Goal: Task Accomplishment & Management: Complete application form

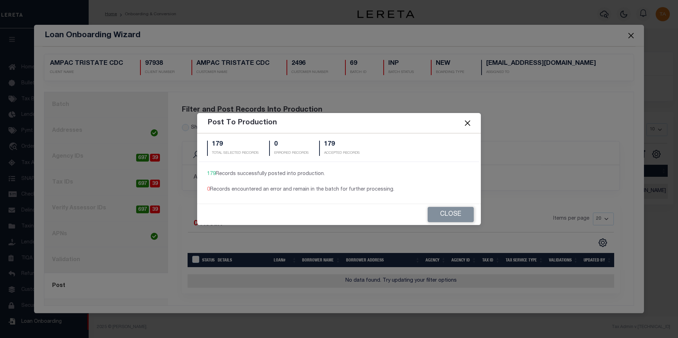
scroll to position [7, 0]
click at [449, 214] on button "Close" at bounding box center [451, 214] width 46 height 15
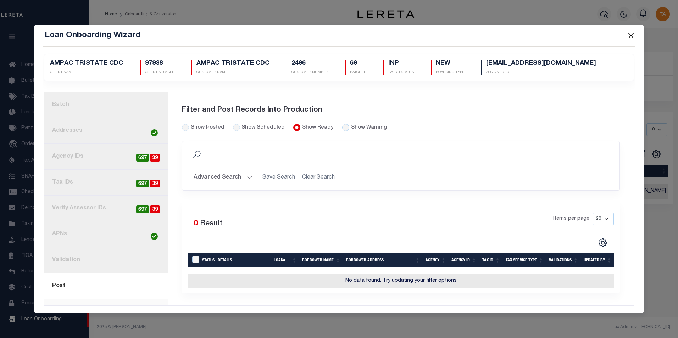
click at [632, 34] on button "Close" at bounding box center [630, 35] width 9 height 9
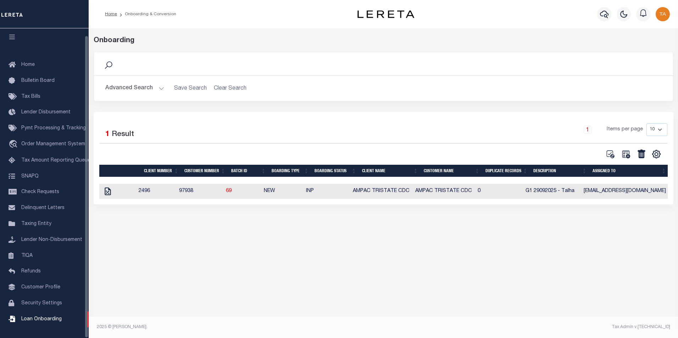
click at [151, 88] on button "Advanced Search" at bounding box center [134, 89] width 59 height 14
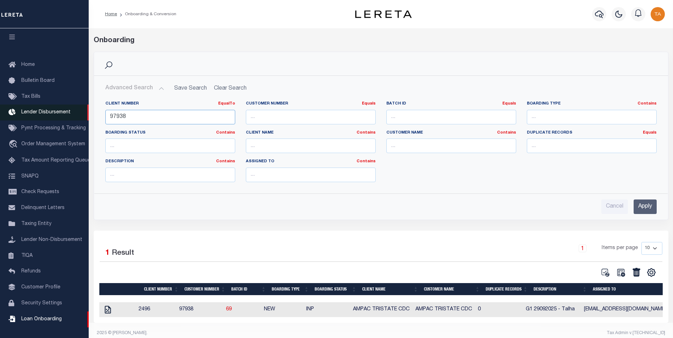
drag, startPoint x: 127, startPoint y: 118, endPoint x: 50, endPoint y: 110, distance: 77.4
click at [50, 110] on div "Home Onboarding & Conversion" at bounding box center [336, 172] width 673 height 344
type input "6"
click at [637, 209] on input "Apply" at bounding box center [645, 207] width 23 height 15
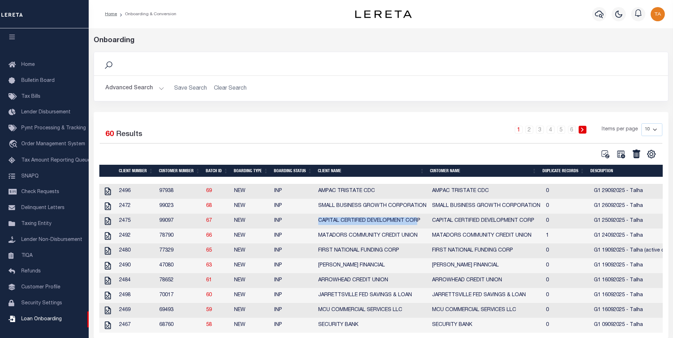
drag, startPoint x: 313, startPoint y: 226, endPoint x: 417, endPoint y: 225, distance: 104.3
click at [417, 225] on tr "2475 99097 67 NEW INP CAPITAL CERTIFIED DEVELOPMENT CORP CAPITAL CERTIFIED DEVE…" at bounding box center [431, 221] width 664 height 15
copy tr "CAPITAL CERTIFIED DEVELOPMENT COR"
click at [621, 155] on icon at bounding box center [620, 154] width 9 height 9
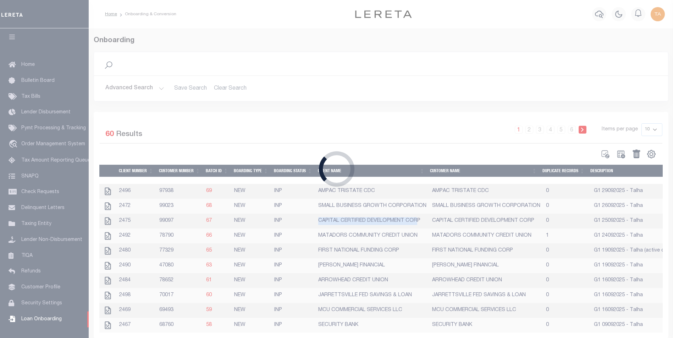
select select
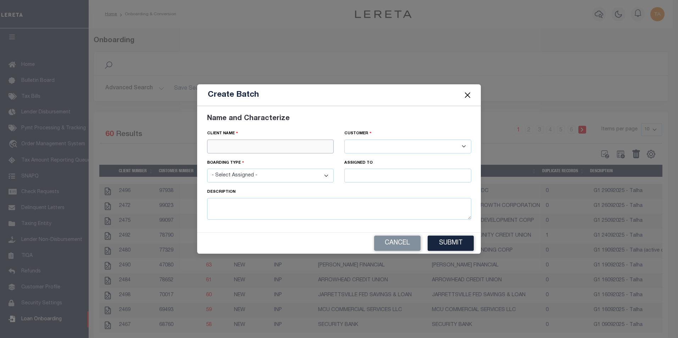
click at [232, 149] on input "text" at bounding box center [270, 147] width 127 height 14
paste input "CAPITAL CERTIFIED DEVELOPMENT COR"
click at [260, 158] on div "CAPITAL CERTIFIED DEVELOPMENT CORP" at bounding box center [274, 159] width 133 height 11
type input "CAPITAL CERTIFIED DEVELOPMENT CORP"
click at [262, 175] on select "- Select Assigned - NEW - New Loan REF - Refinance Loan CWF - Conversion with F…" at bounding box center [270, 176] width 127 height 14
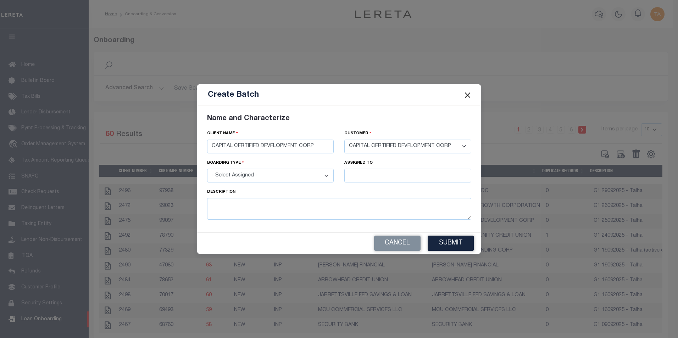
select select "NEW"
click at [207, 169] on select "- Select Assigned - NEW - New Loan REF - Refinance Loan CWF - Conversion with F…" at bounding box center [270, 176] width 127 height 14
click at [360, 176] on input "text" at bounding box center [407, 176] width 127 height 14
type input "[PERSON_NAME]"
click at [375, 187] on div "[PERSON_NAME]" at bounding box center [408, 188] width 126 height 11
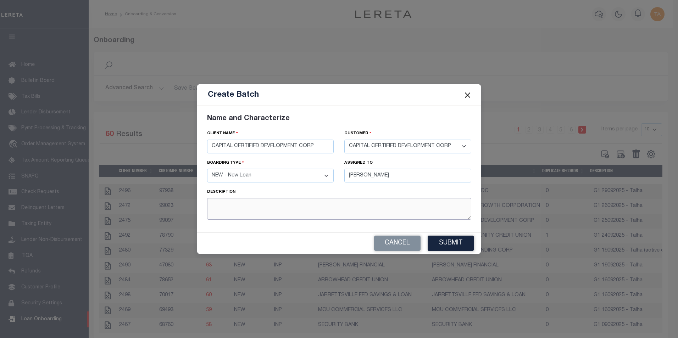
click at [254, 212] on textarea at bounding box center [339, 209] width 264 height 22
type textarea "G"
type textarea "To re produce bug 47012"
click at [452, 248] on button "Submit" at bounding box center [451, 243] width 46 height 15
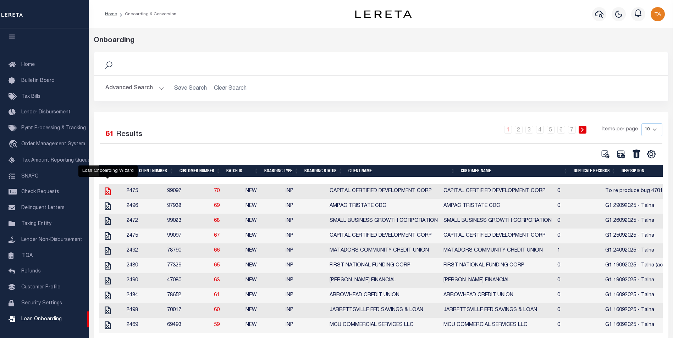
click at [107, 194] on icon at bounding box center [107, 191] width 9 height 9
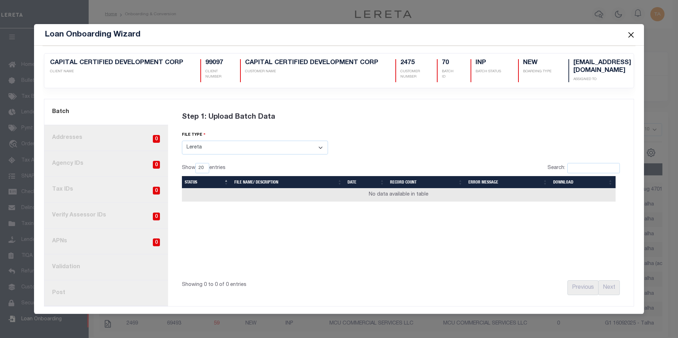
click at [211, 151] on select "Select File Type Lereta Lereta Conversion Zip" at bounding box center [255, 148] width 146 height 14
click at [182, 141] on select "Select File Type Lereta Lereta Conversion Zip" at bounding box center [255, 148] width 146 height 14
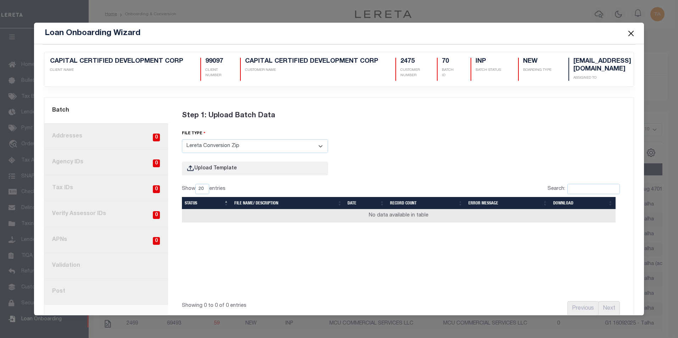
click at [215, 147] on select "Select File Type Lereta Lereta Conversion Zip" at bounding box center [255, 146] width 146 height 14
click at [182, 139] on select "Select File Type Lereta Lereta Conversion Zip" at bounding box center [255, 146] width 146 height 14
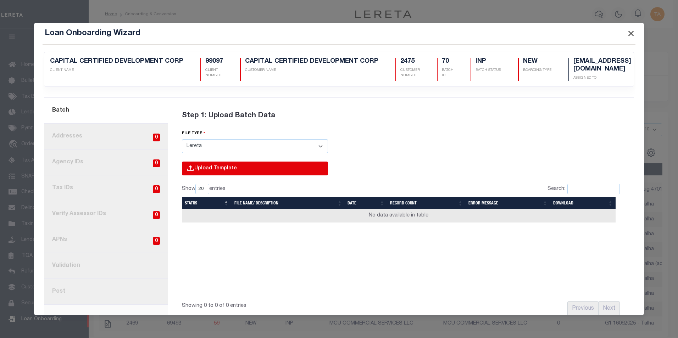
click at [197, 166] on input "file" at bounding box center [159, 176] width 338 height 29
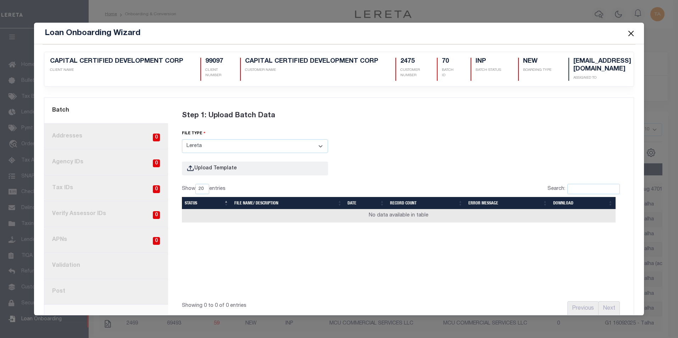
click at [631, 32] on button "Close" at bounding box center [630, 33] width 9 height 9
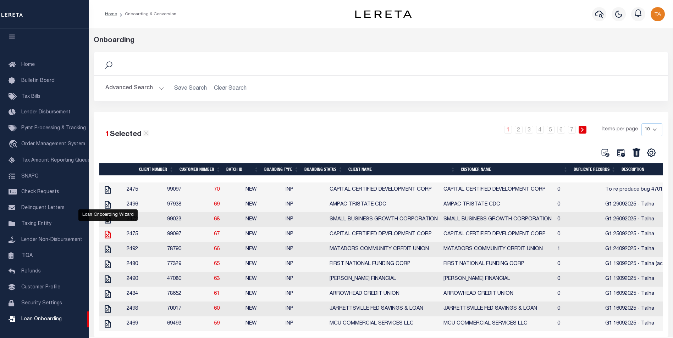
click at [106, 239] on icon at bounding box center [107, 234] width 9 height 9
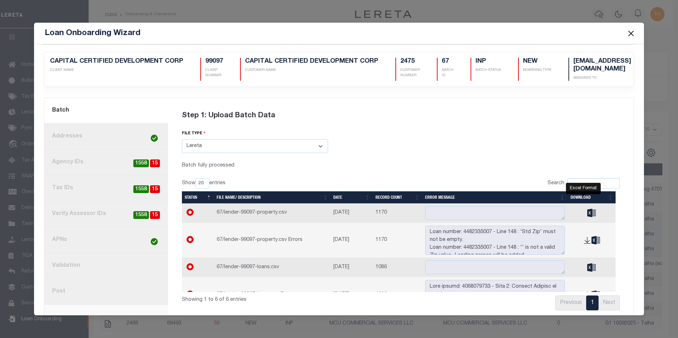
click at [587, 210] on icon at bounding box center [591, 213] width 9 height 8
click at [587, 264] on icon at bounding box center [591, 268] width 9 height 8
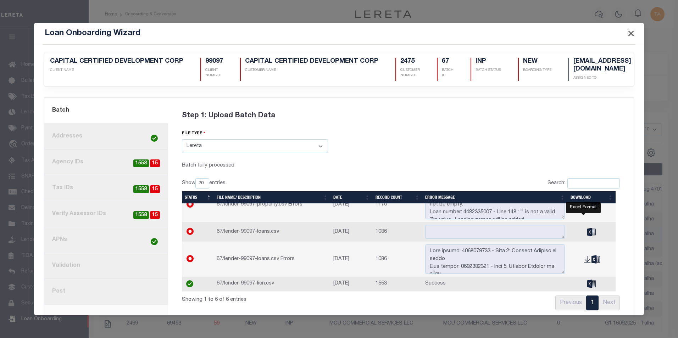
scroll to position [50, 0]
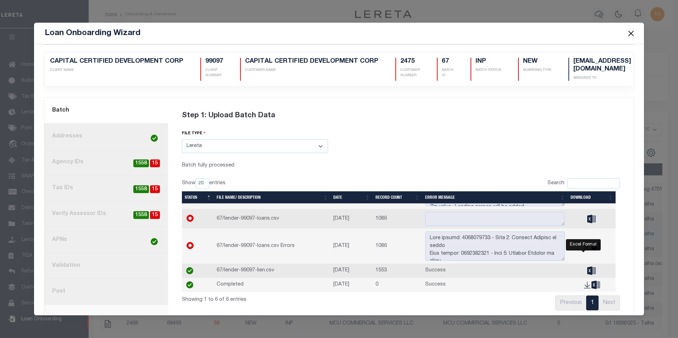
click at [587, 267] on icon at bounding box center [591, 271] width 9 height 8
click at [426, 34] on div "Loan Onboarding Wizard" at bounding box center [339, 34] width 611 height 22
click at [606, 136] on div "Step 1: Upload Batch Data file type Select File Type Lereta Lereta Conversion Z…" at bounding box center [400, 208] width 455 height 212
click at [633, 37] on button "Close" at bounding box center [630, 33] width 9 height 9
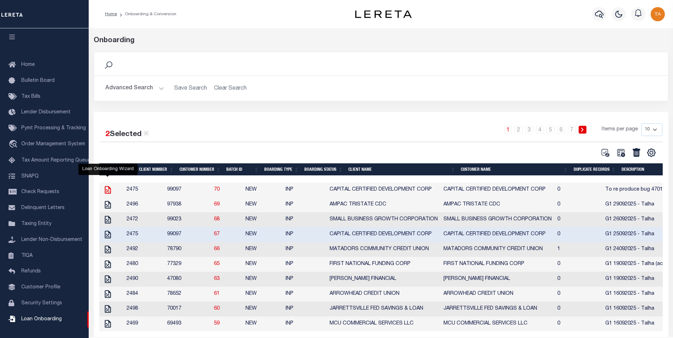
click at [109, 193] on icon at bounding box center [107, 190] width 9 height 9
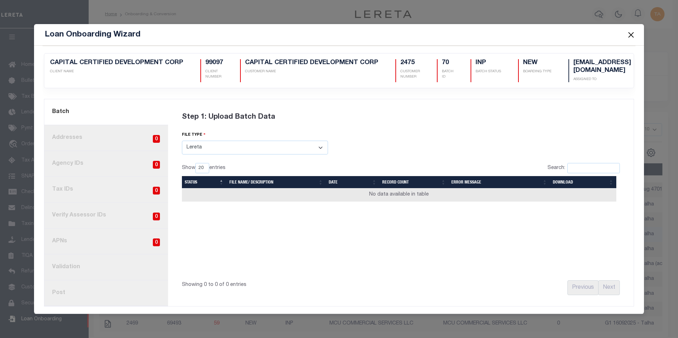
click at [211, 148] on select "Select File Type Lereta Lereta Conversion Zip" at bounding box center [255, 148] width 146 height 14
click at [182, 141] on select "Select File Type Lereta Lereta Conversion Zip" at bounding box center [255, 148] width 146 height 14
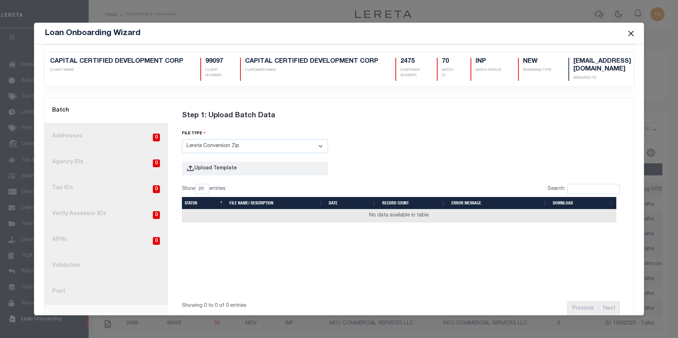
click at [216, 148] on select "Select File Type Lereta Lereta Conversion Zip" at bounding box center [255, 146] width 146 height 14
select select "LERETA"
click at [182, 139] on select "Select File Type Lereta Lereta Conversion Zip" at bounding box center [255, 146] width 146 height 14
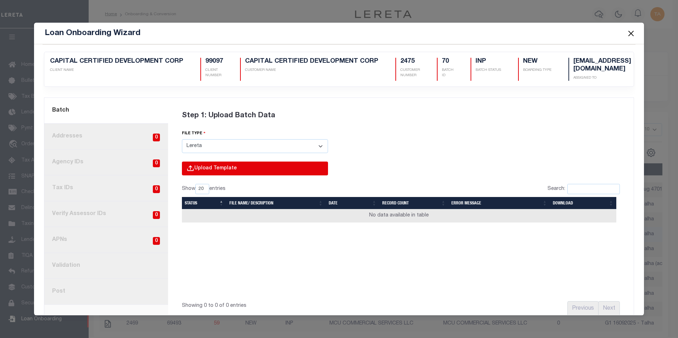
click at [206, 162] on input "file" at bounding box center [159, 176] width 338 height 29
type input "C:\fakepath\lender-99097-lien.csv"
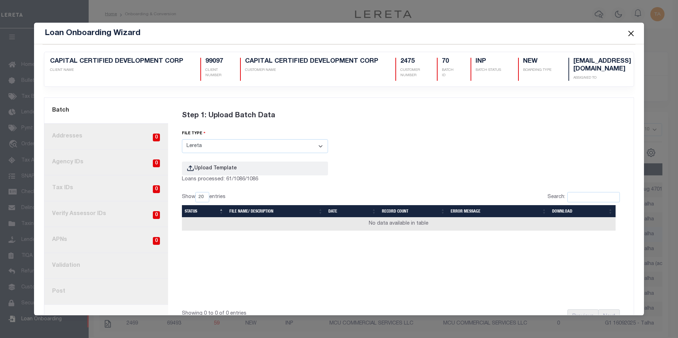
click at [632, 33] on button "Close" at bounding box center [630, 33] width 9 height 9
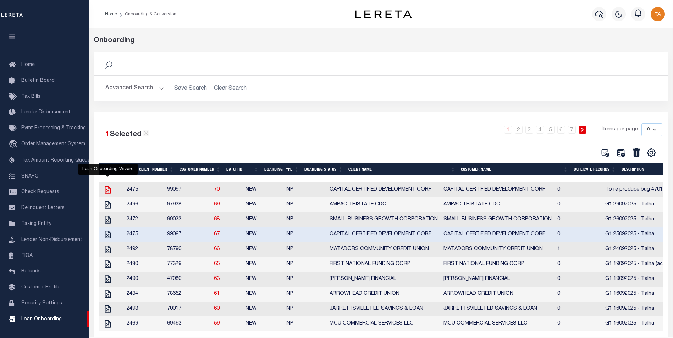
click at [104, 193] on icon at bounding box center [107, 190] width 9 height 9
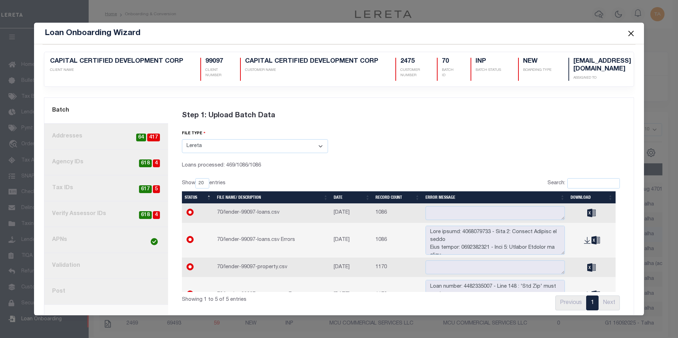
click at [64, 186] on link "4. Tax IDs 5 617" at bounding box center [106, 189] width 124 height 26
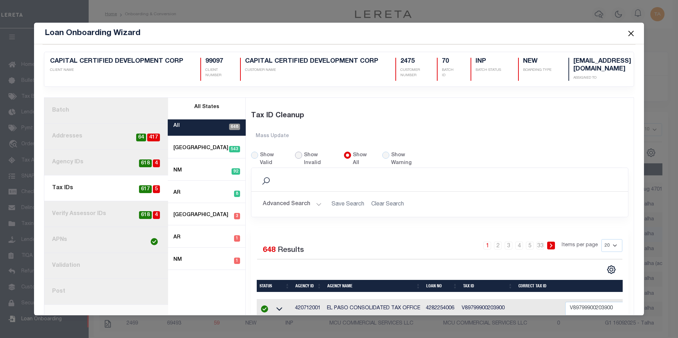
click at [297, 153] on input "Show Invalid" at bounding box center [298, 155] width 7 height 7
radio input "true"
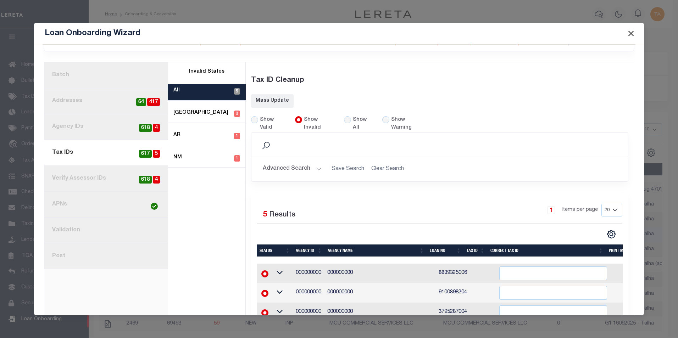
scroll to position [101, 0]
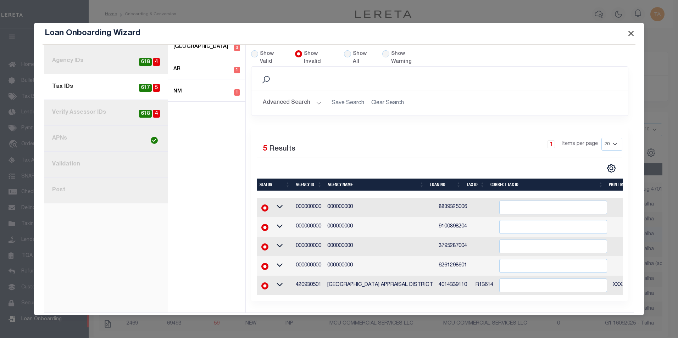
click at [632, 34] on button "Close" at bounding box center [630, 33] width 9 height 9
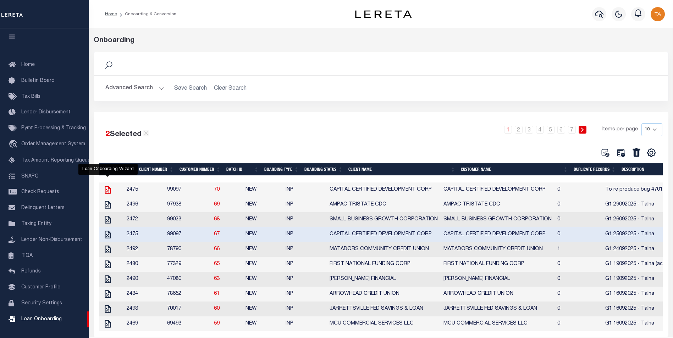
click at [109, 192] on icon at bounding box center [107, 190] width 9 height 9
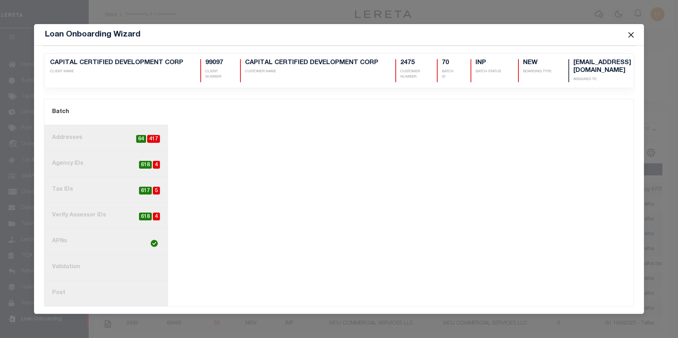
scroll to position [0, 0]
